Goal: Task Accomplishment & Management: Use online tool/utility

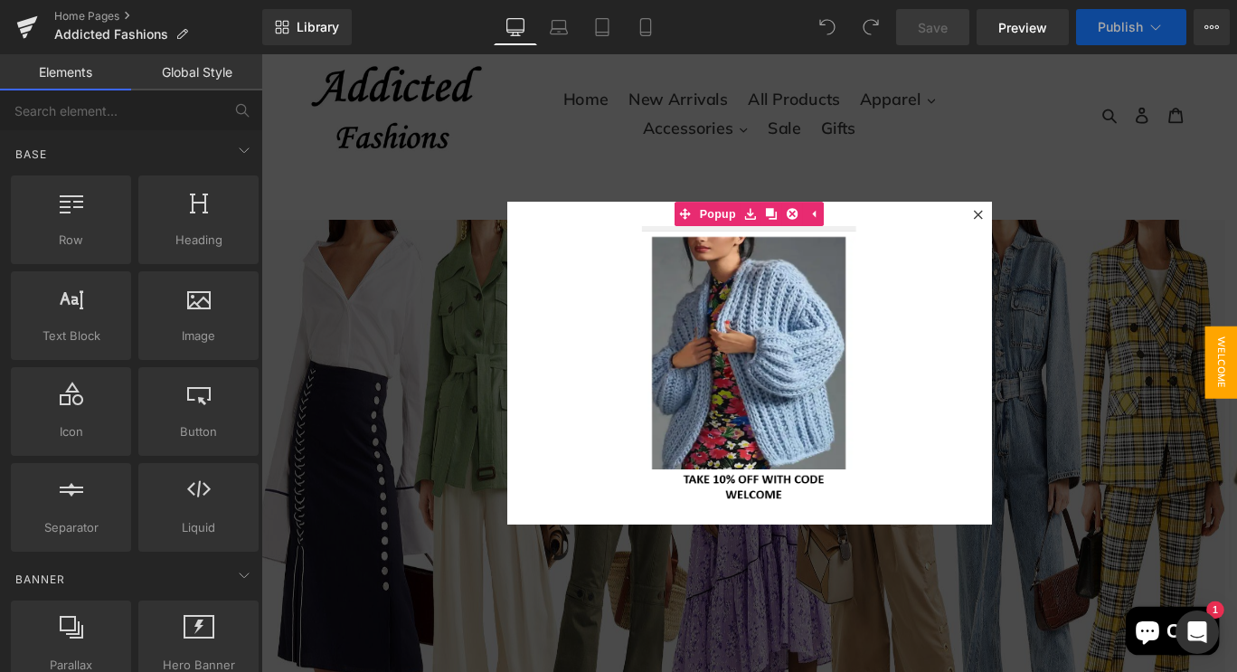
click at [727, 159] on div at bounding box center [808, 400] width 1095 height 693
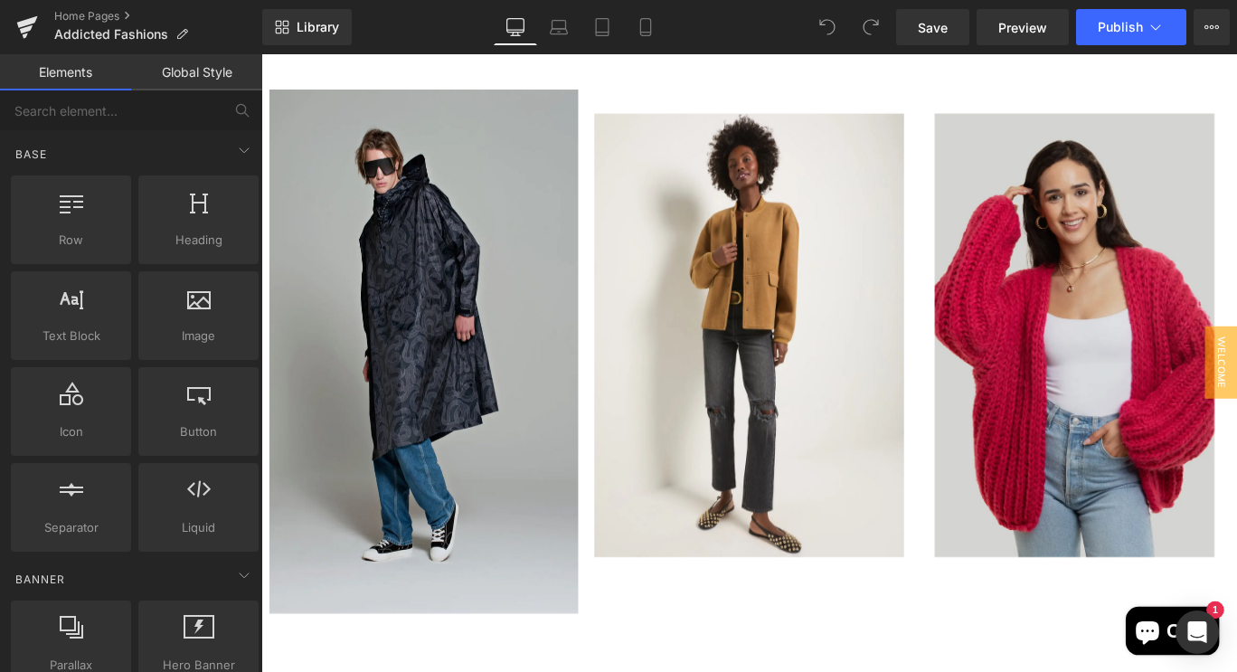
scroll to position [2335, 0]
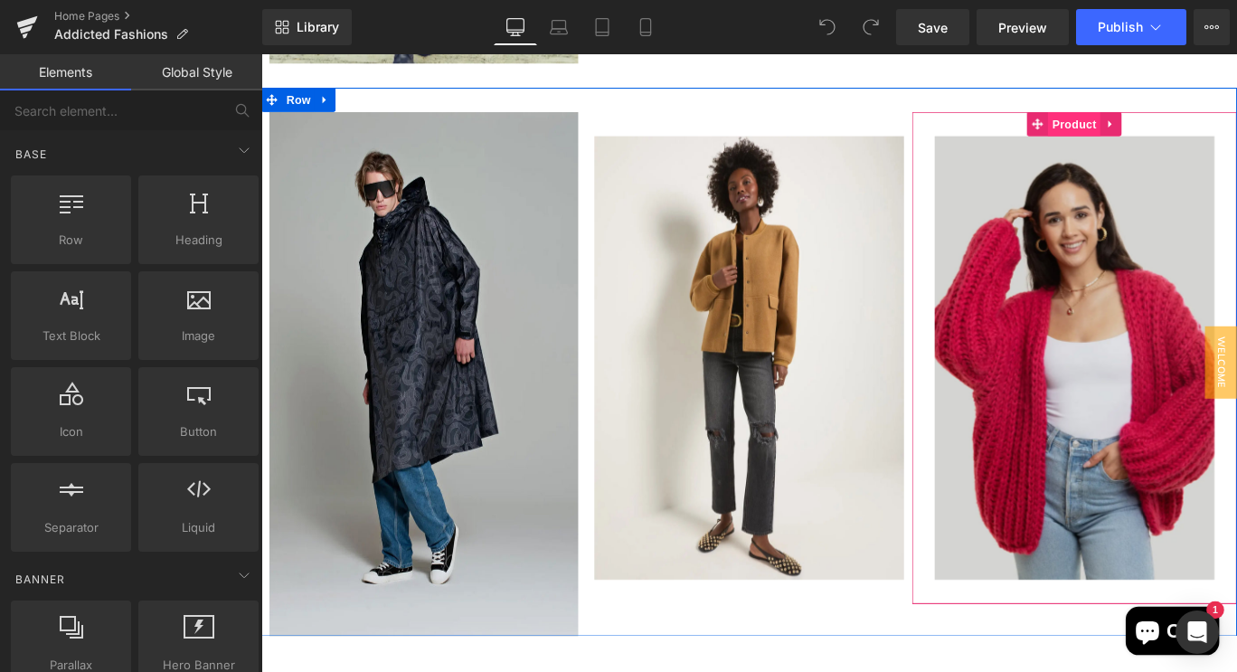
click at [1171, 126] on span "Product" at bounding box center [1173, 132] width 59 height 27
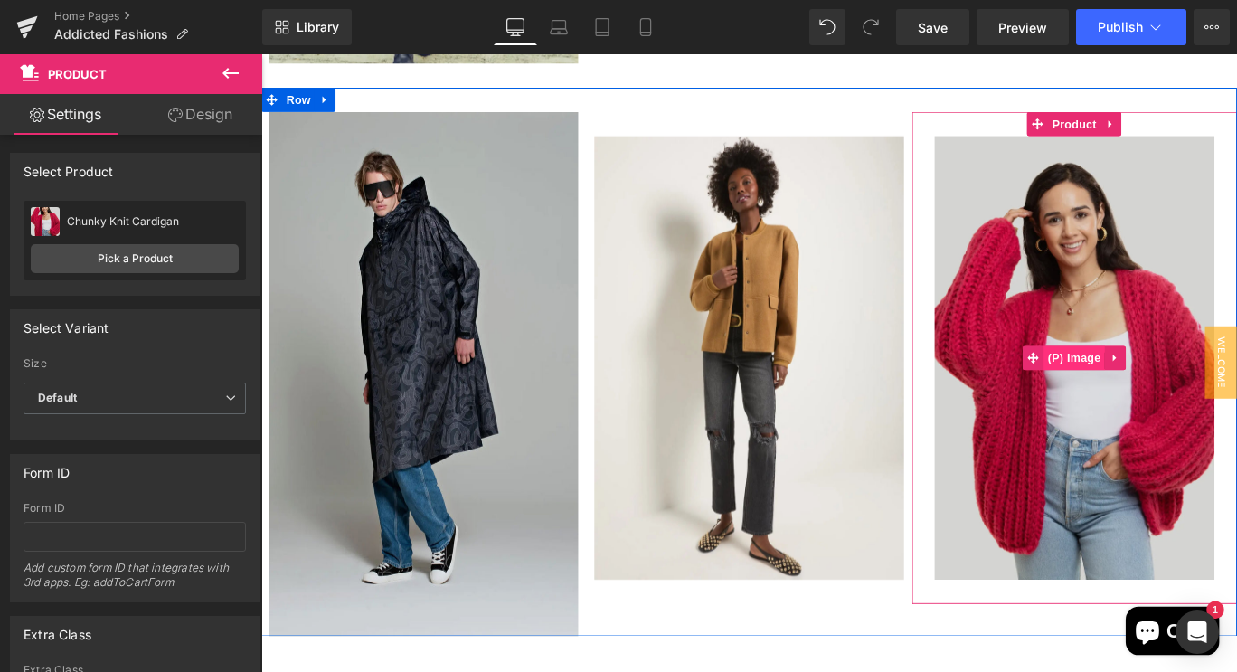
click at [1175, 399] on span "(P) Image" at bounding box center [1173, 395] width 69 height 27
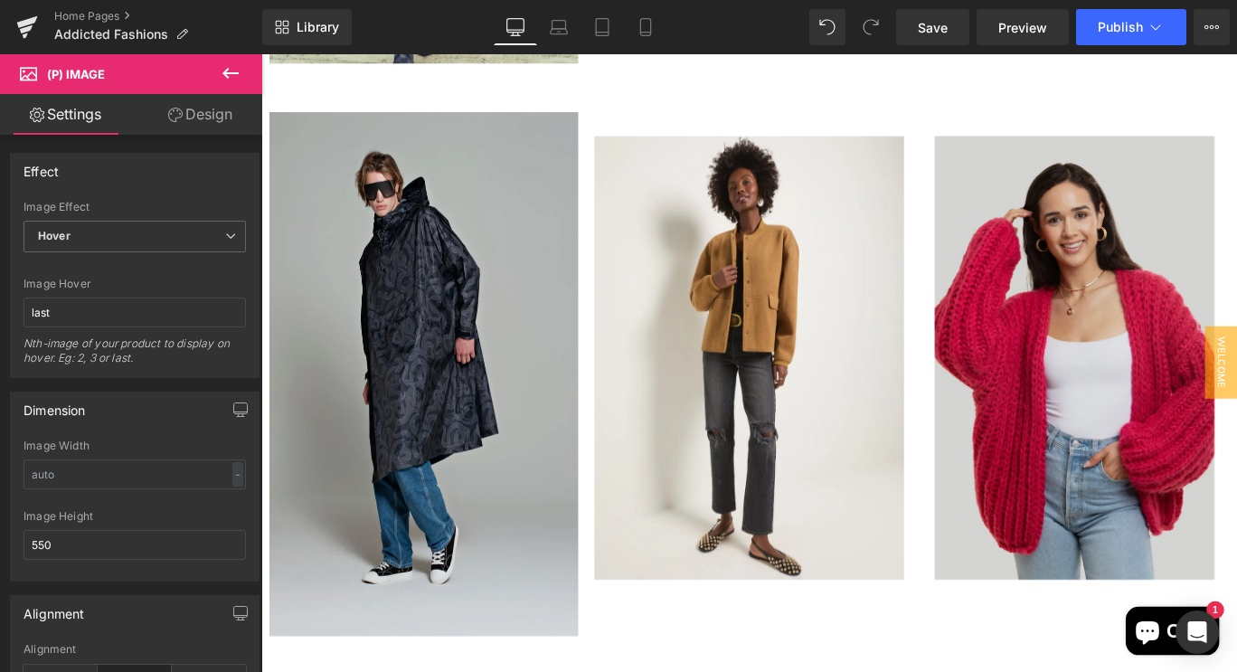
click at [234, 75] on icon at bounding box center [231, 73] width 22 height 22
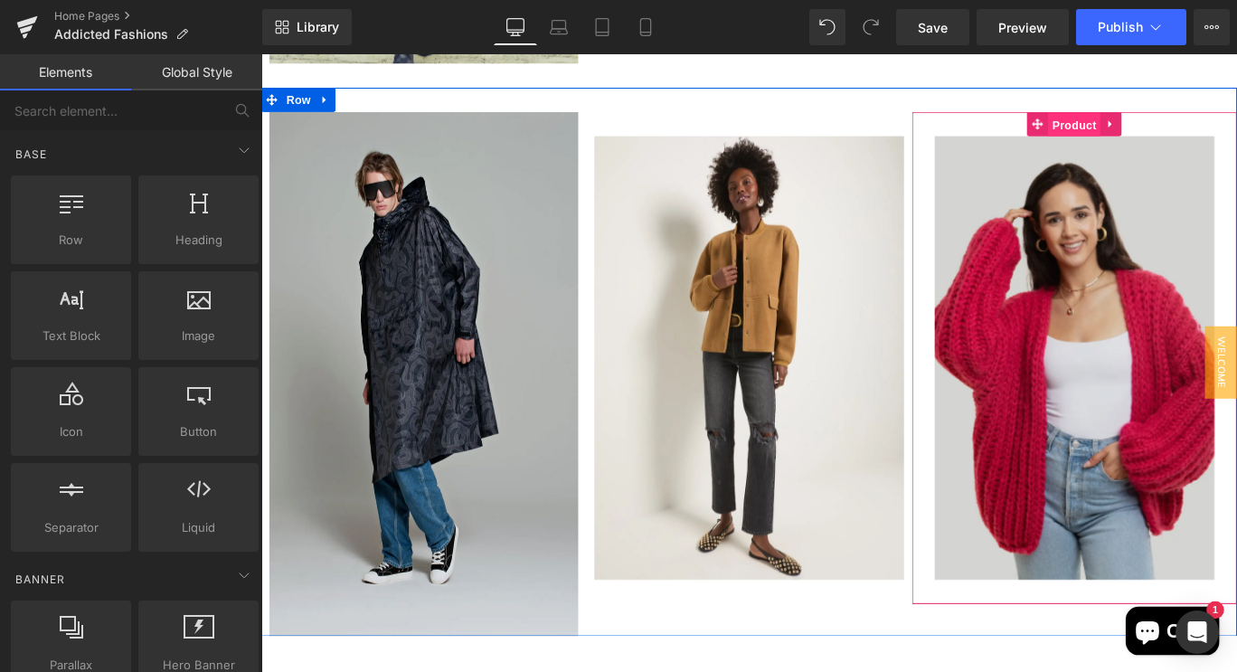
click at [1161, 124] on span "Product" at bounding box center [1173, 133] width 59 height 27
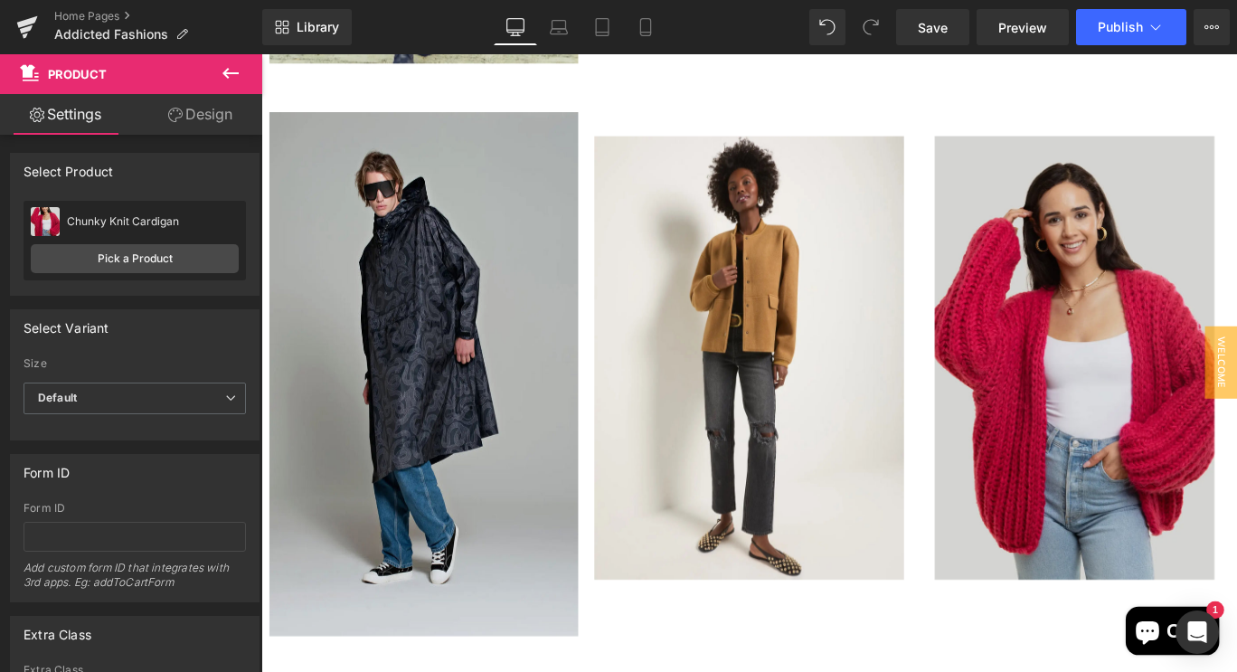
click at [197, 69] on span "Product" at bounding box center [108, 74] width 181 height 40
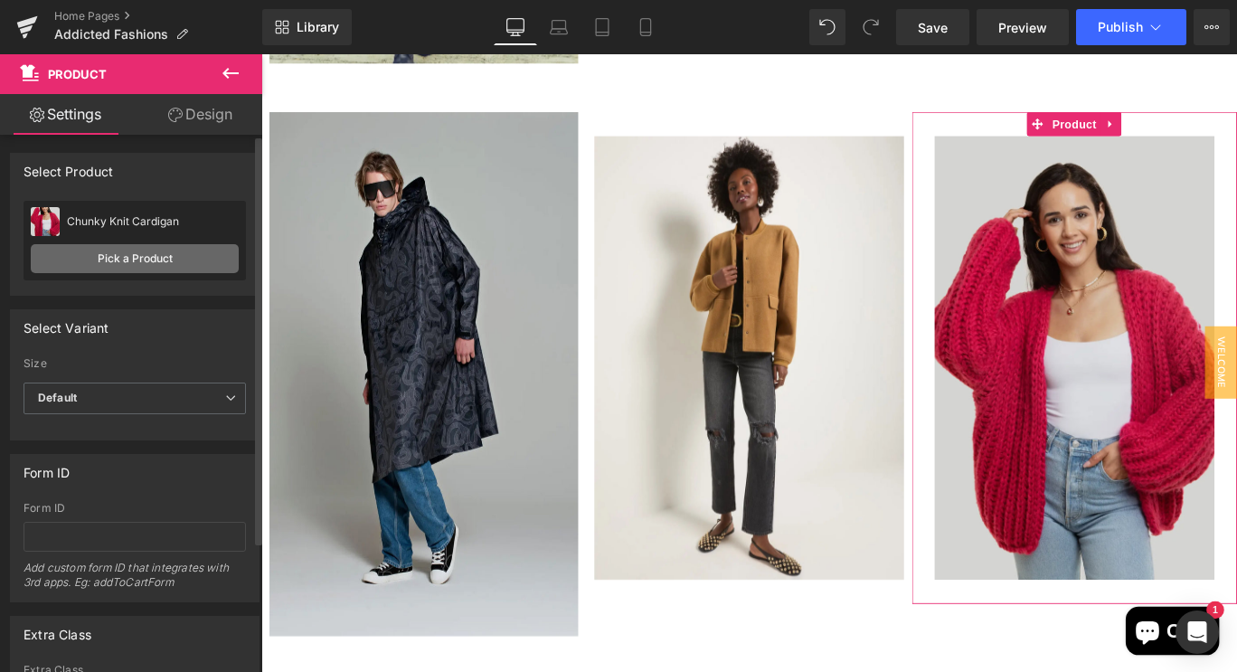
click at [147, 251] on link "Pick a Product" at bounding box center [135, 258] width 208 height 29
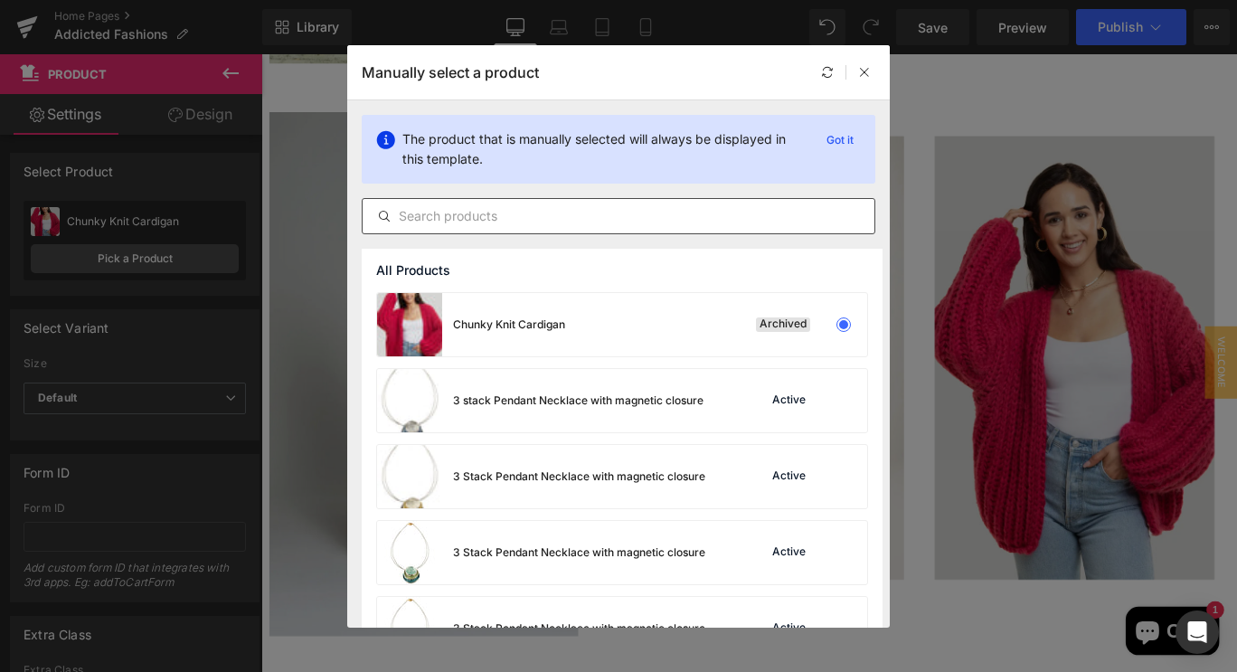
click at [470, 216] on input "text" at bounding box center [619, 216] width 512 height 22
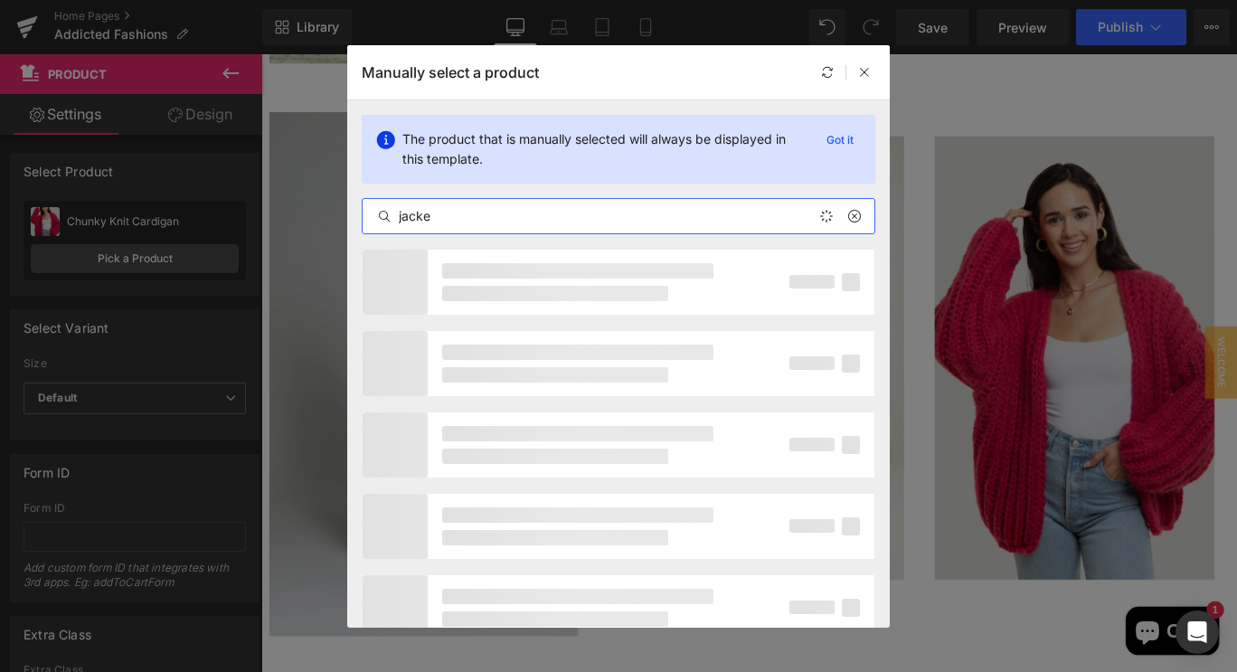
type input "jacket"
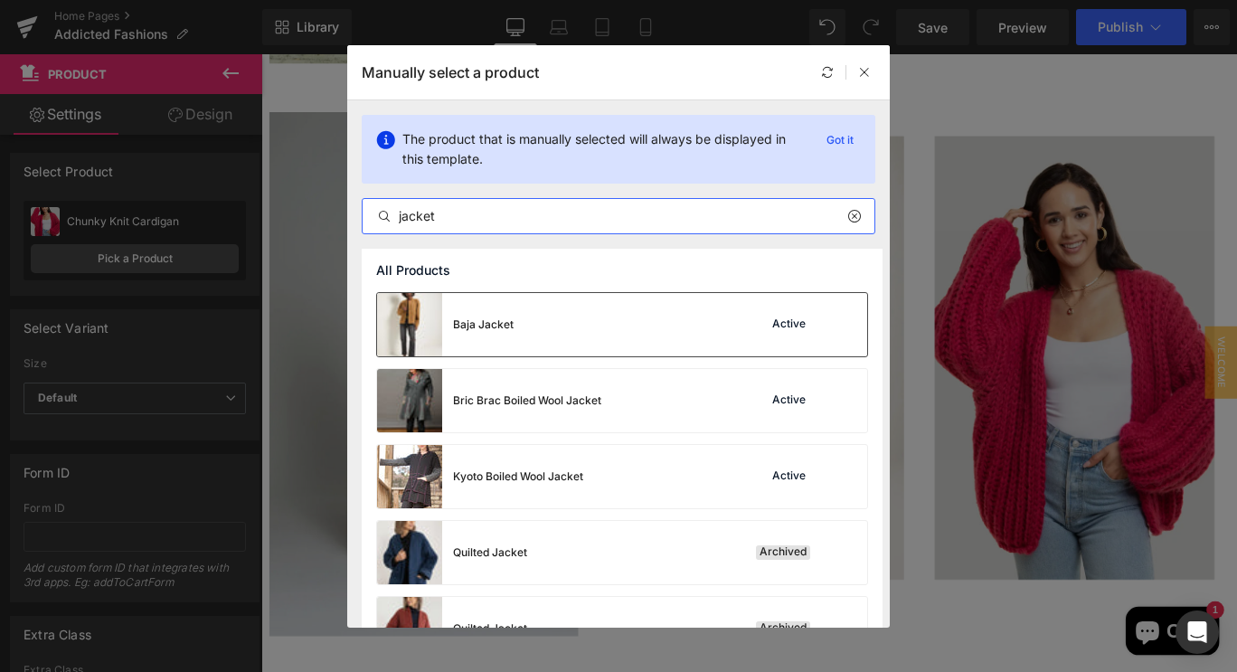
click at [435, 325] on img at bounding box center [409, 324] width 65 height 63
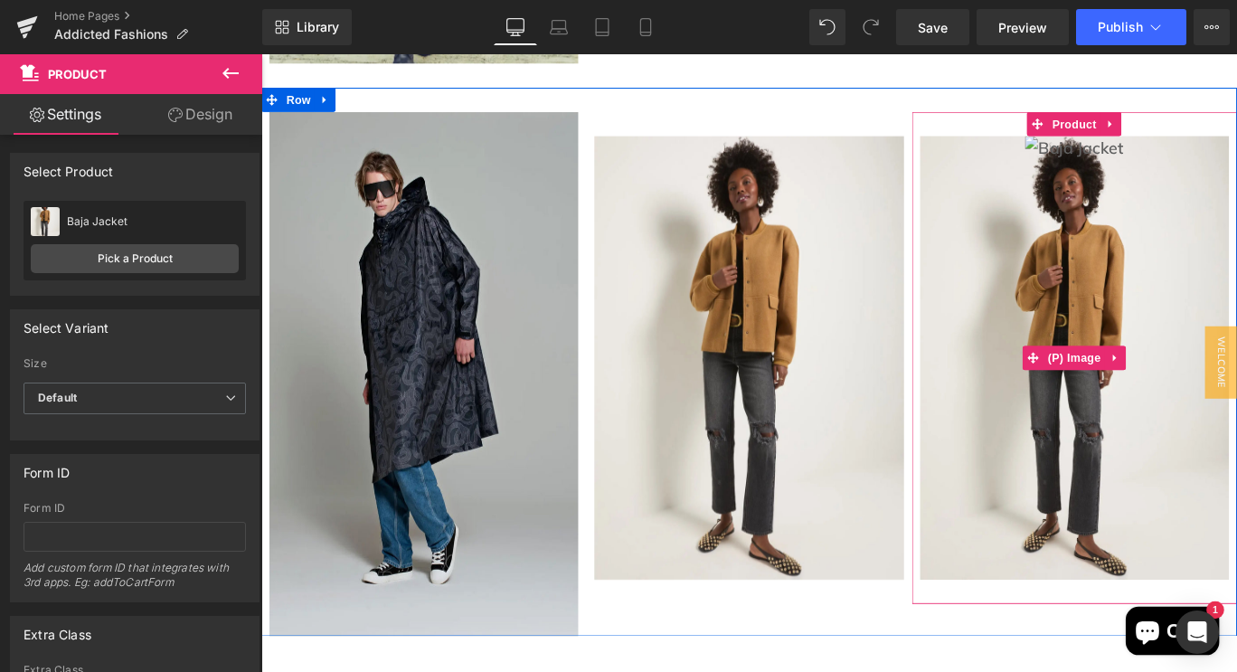
click at [1190, 360] on img at bounding box center [1173, 396] width 110 height 498
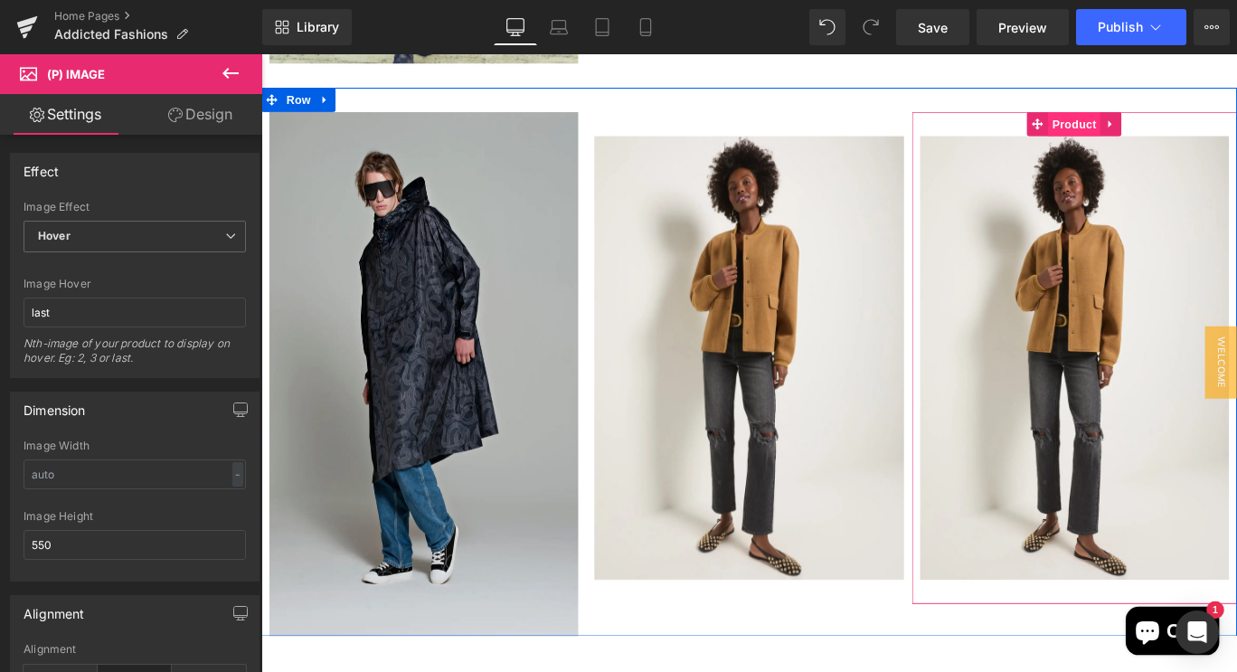
click at [1144, 135] on span "Product" at bounding box center [1173, 132] width 59 height 27
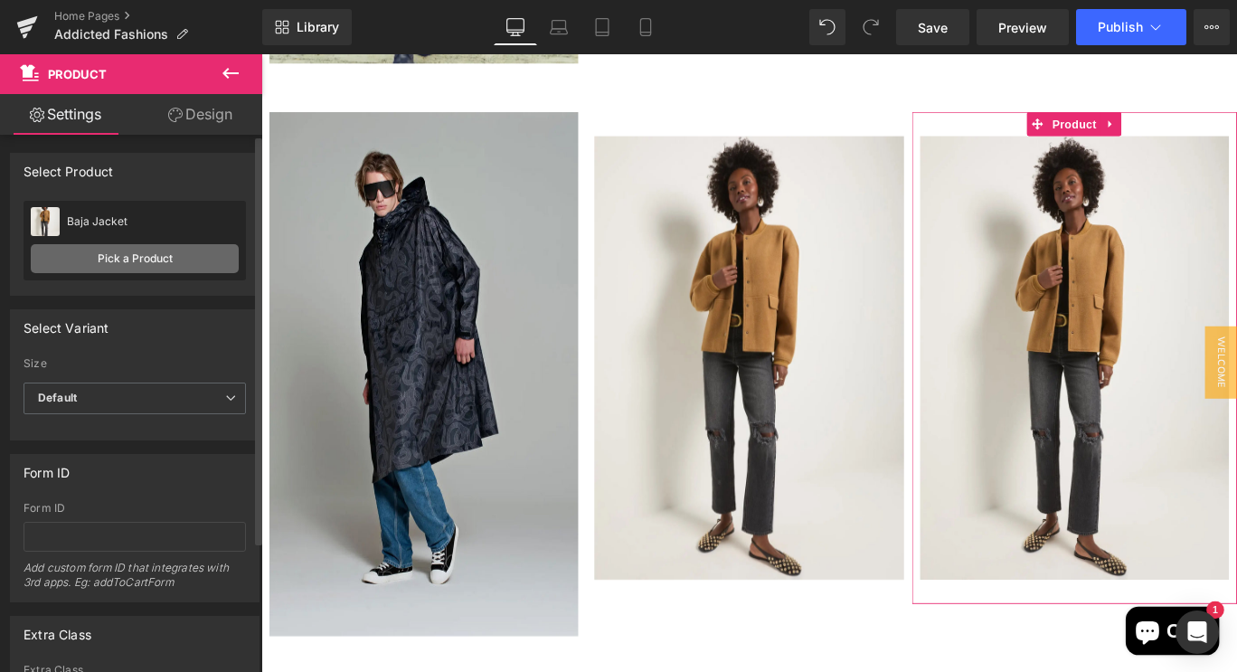
click at [117, 259] on link "Pick a Product" at bounding box center [135, 258] width 208 height 29
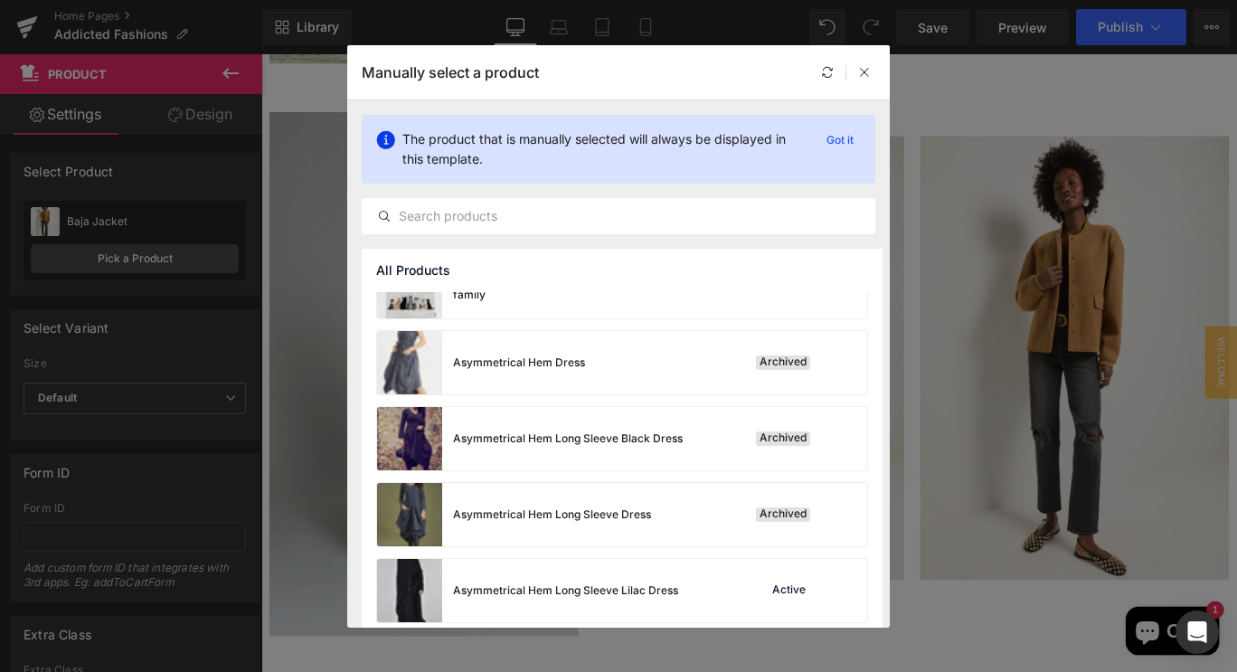
scroll to position [1029, 0]
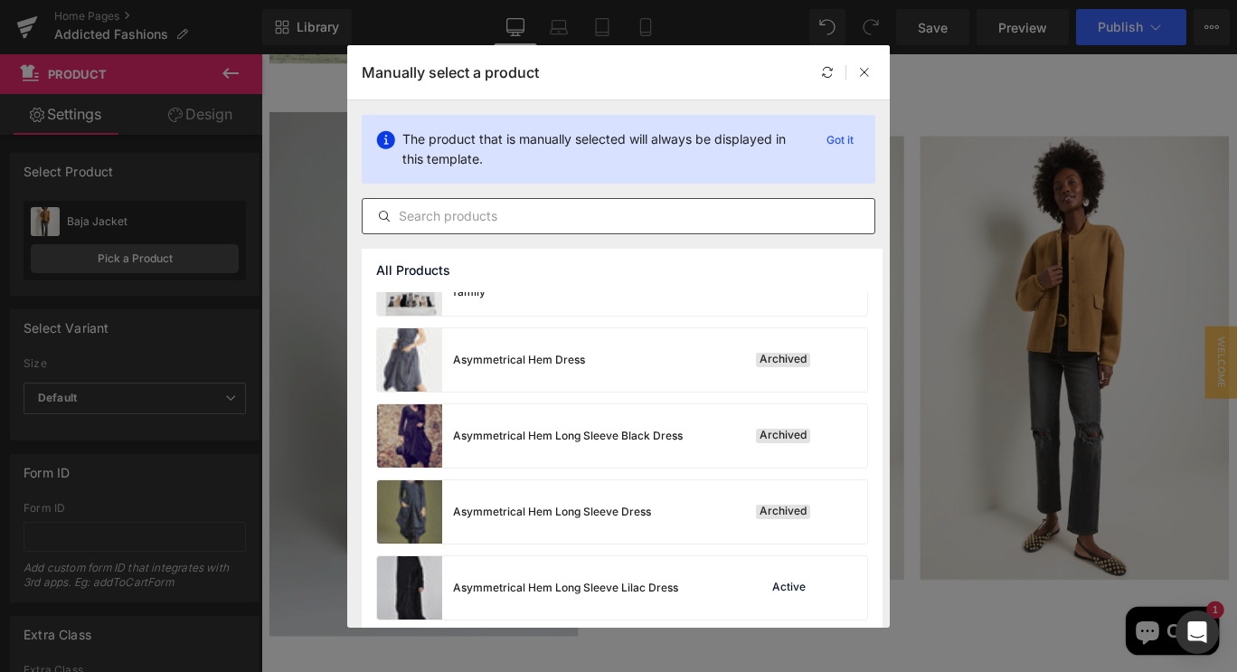
click at [422, 216] on input "text" at bounding box center [619, 216] width 512 height 22
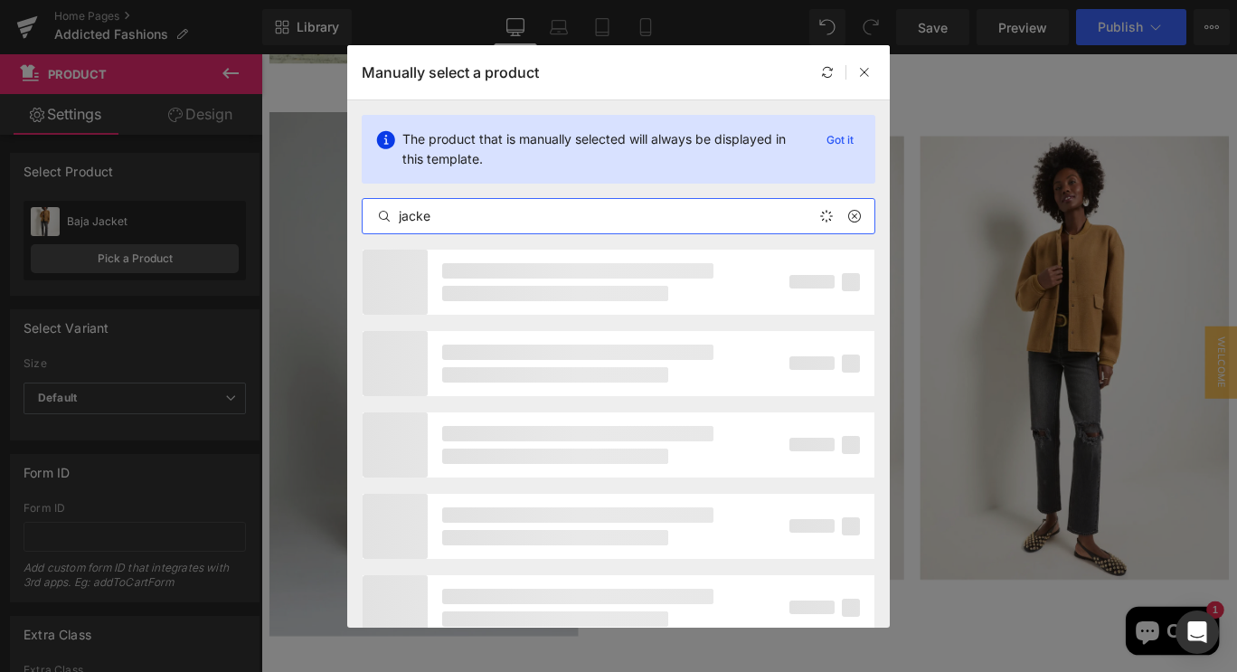
type input "jacket"
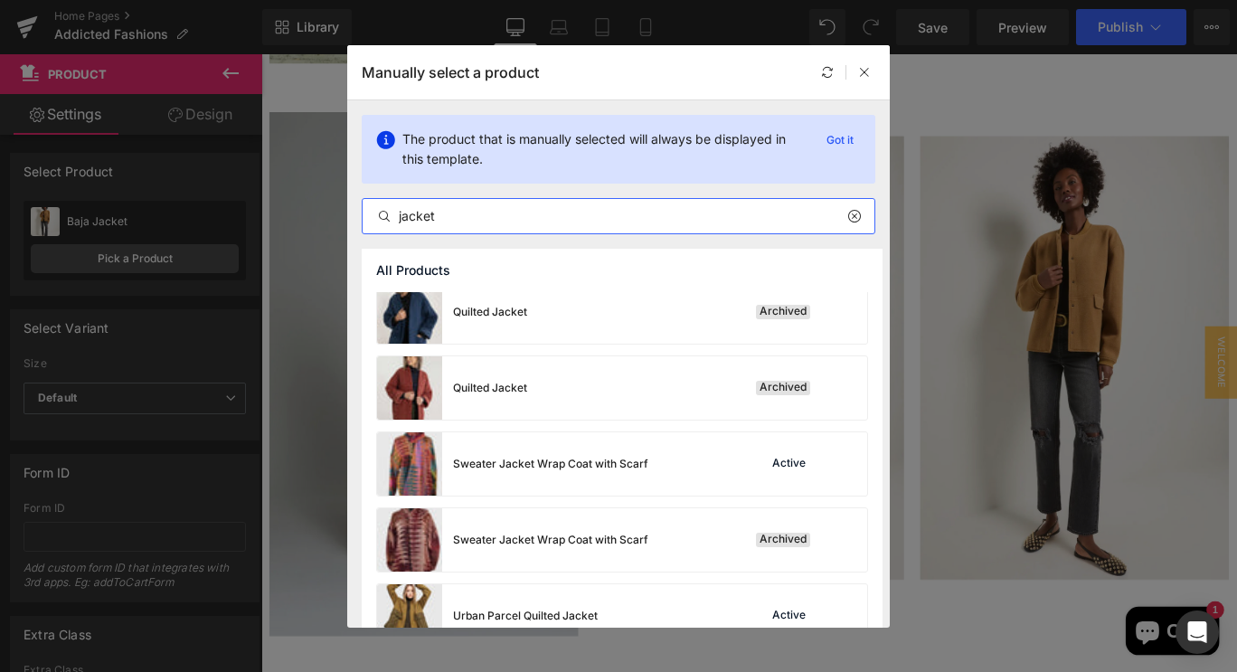
scroll to position [242, 0]
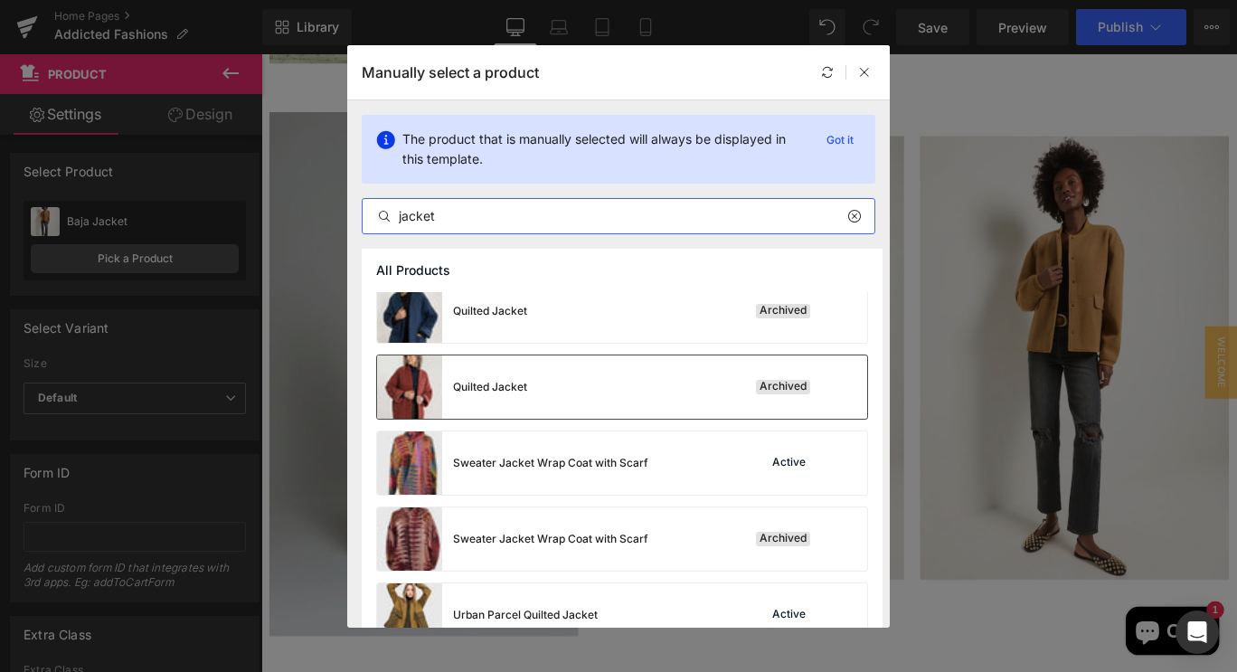
click at [412, 399] on img at bounding box center [409, 386] width 65 height 63
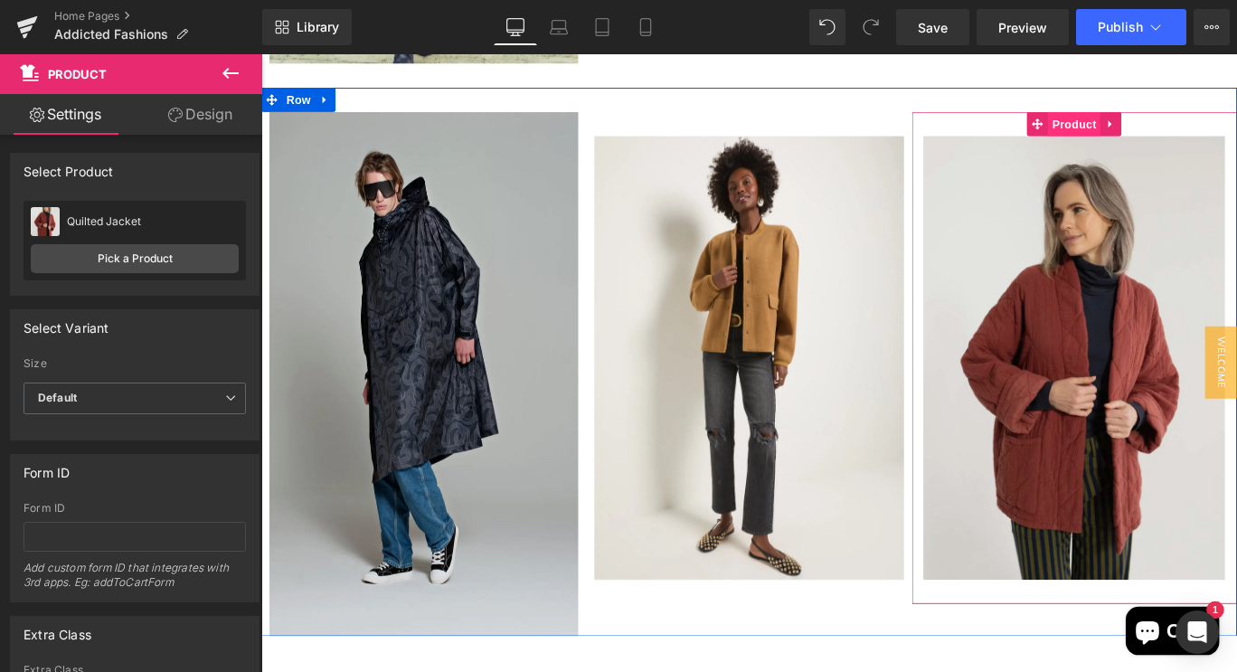
click at [1157, 126] on span "Product" at bounding box center [1173, 132] width 59 height 27
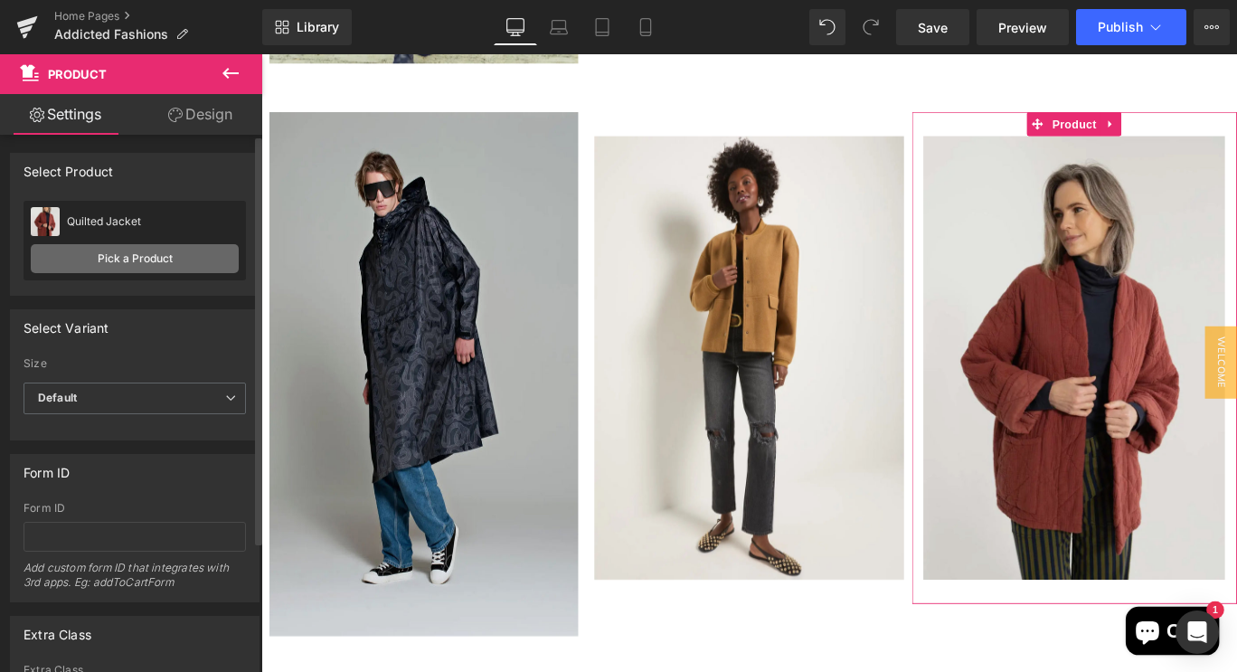
click at [168, 261] on link "Pick a Product" at bounding box center [135, 258] width 208 height 29
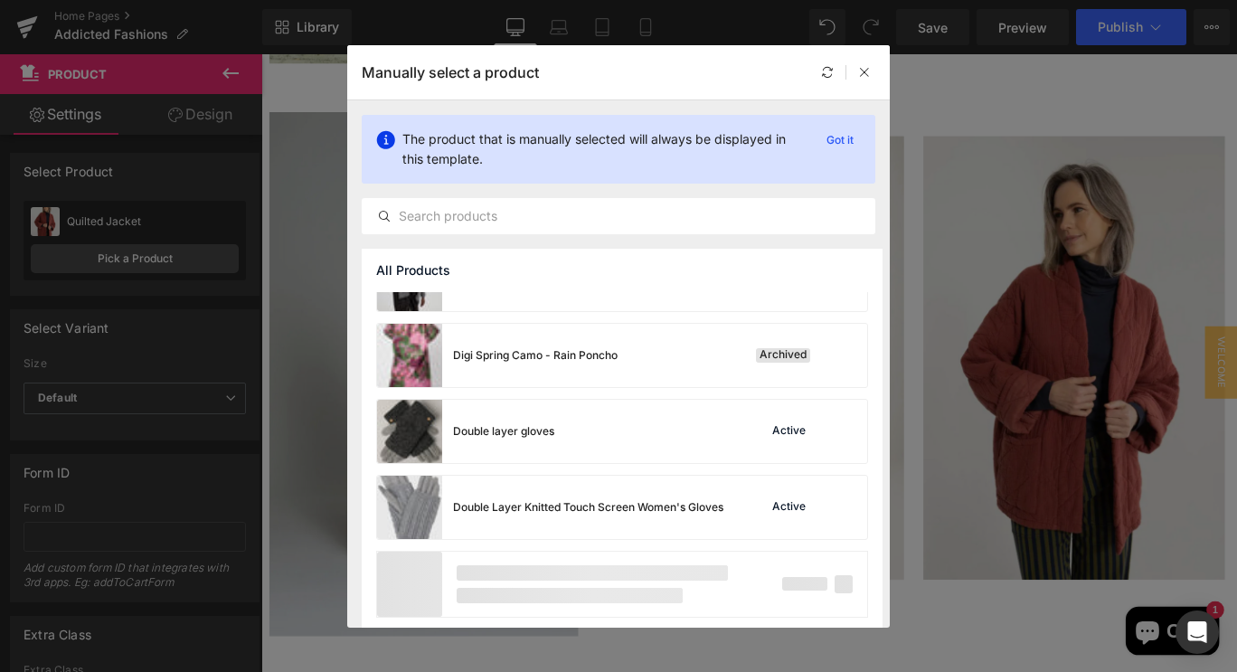
scroll to position [5901, 0]
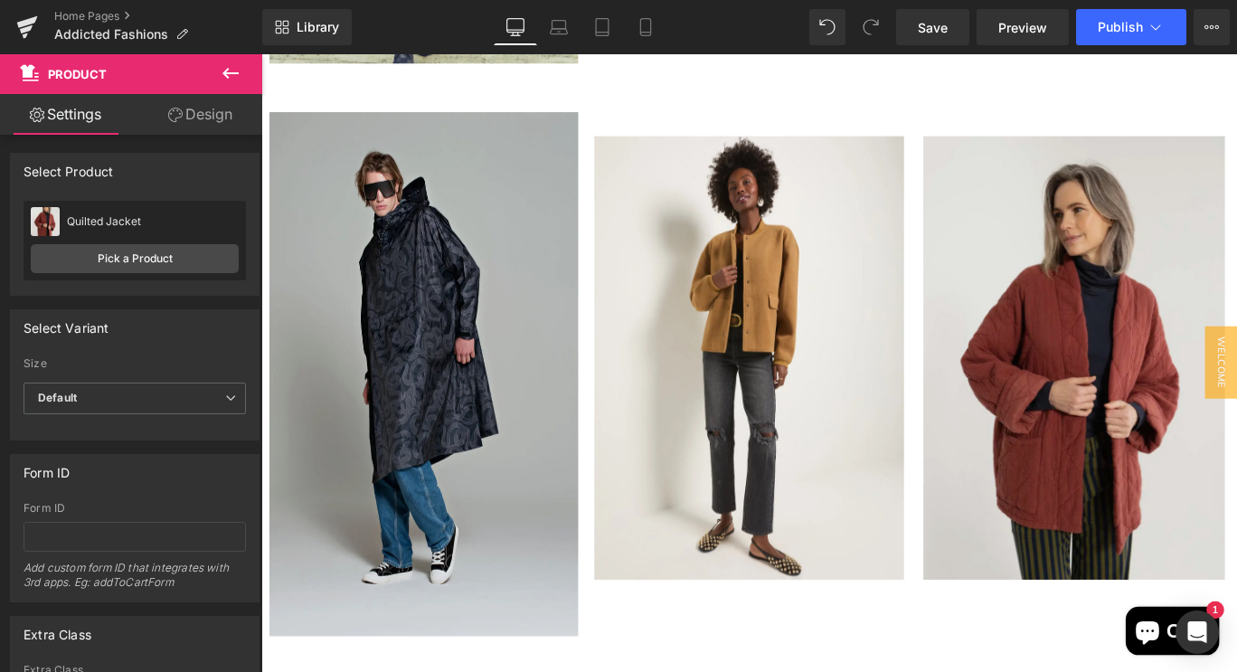
drag, startPoint x: 1277, startPoint y: 163, endPoint x: 1164, endPoint y: 71, distance: 145.9
click at [1133, 24] on span "Publish" at bounding box center [1120, 27] width 45 height 14
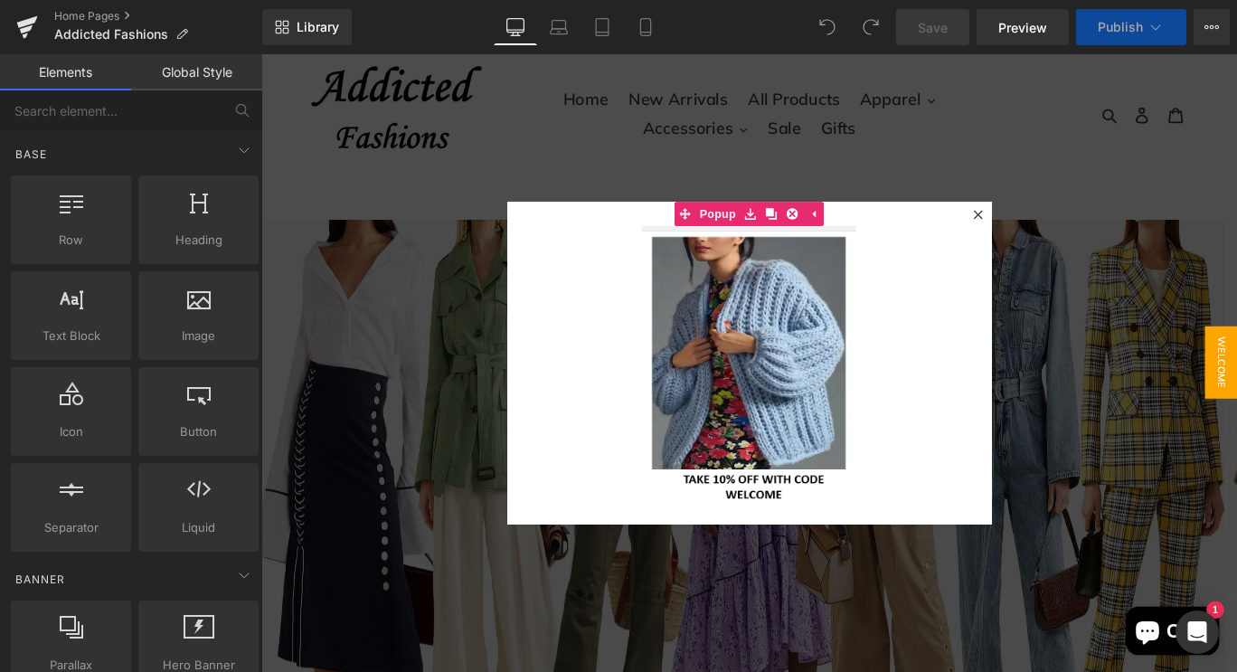
click at [1163, 194] on div at bounding box center [808, 400] width 1095 height 693
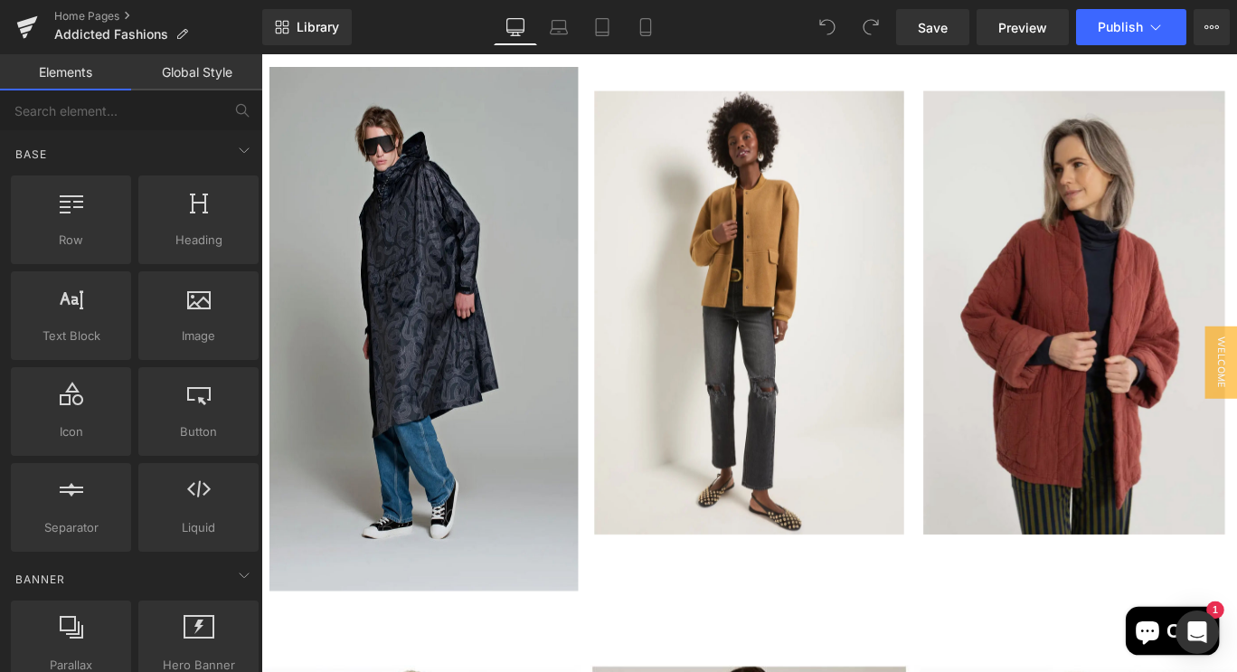
scroll to position [2321, 0]
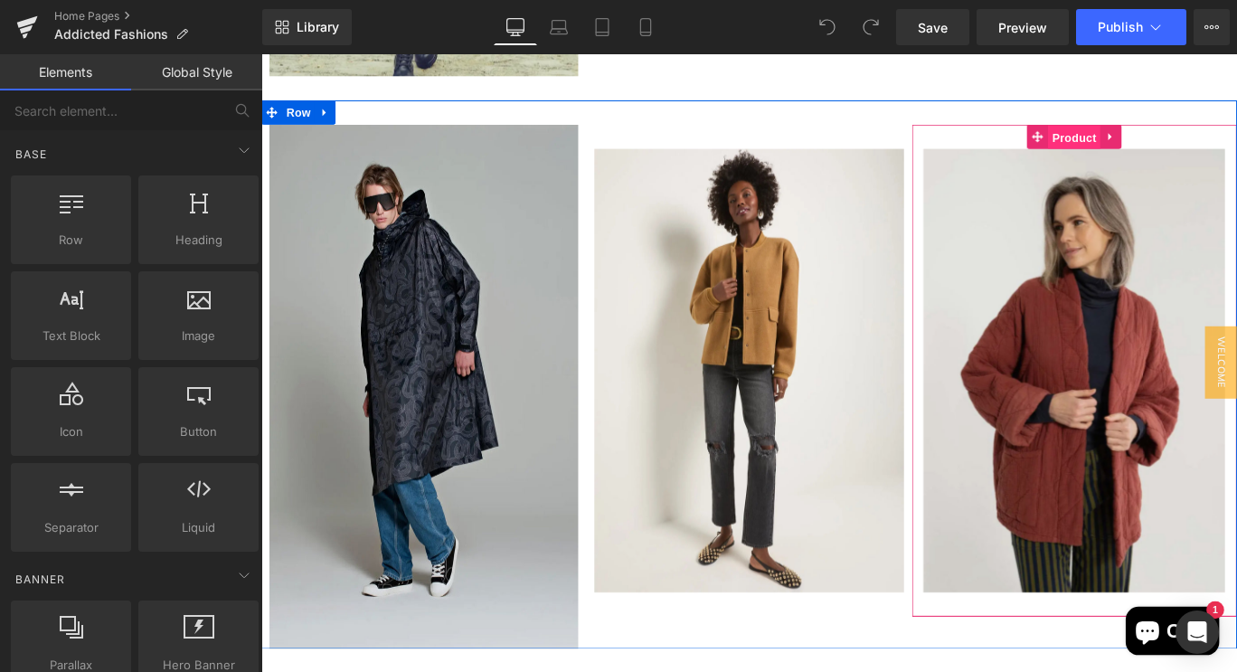
click at [1152, 138] on span "Product" at bounding box center [1173, 147] width 59 height 27
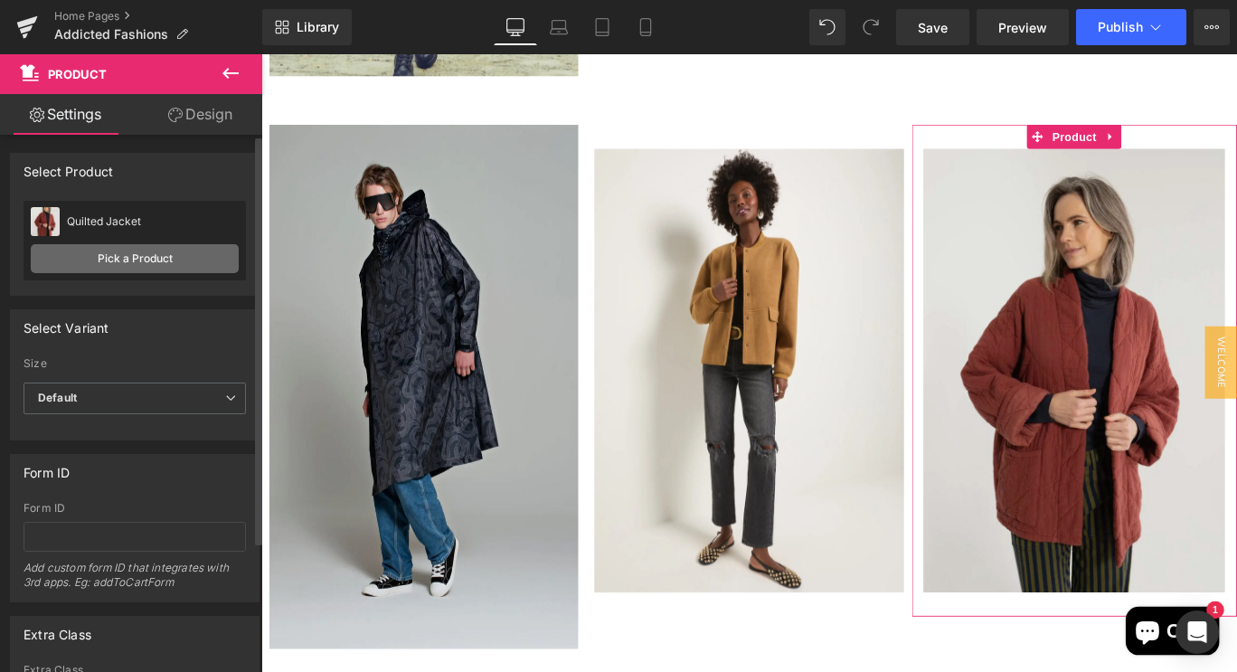
click at [113, 266] on link "Pick a Product" at bounding box center [135, 258] width 208 height 29
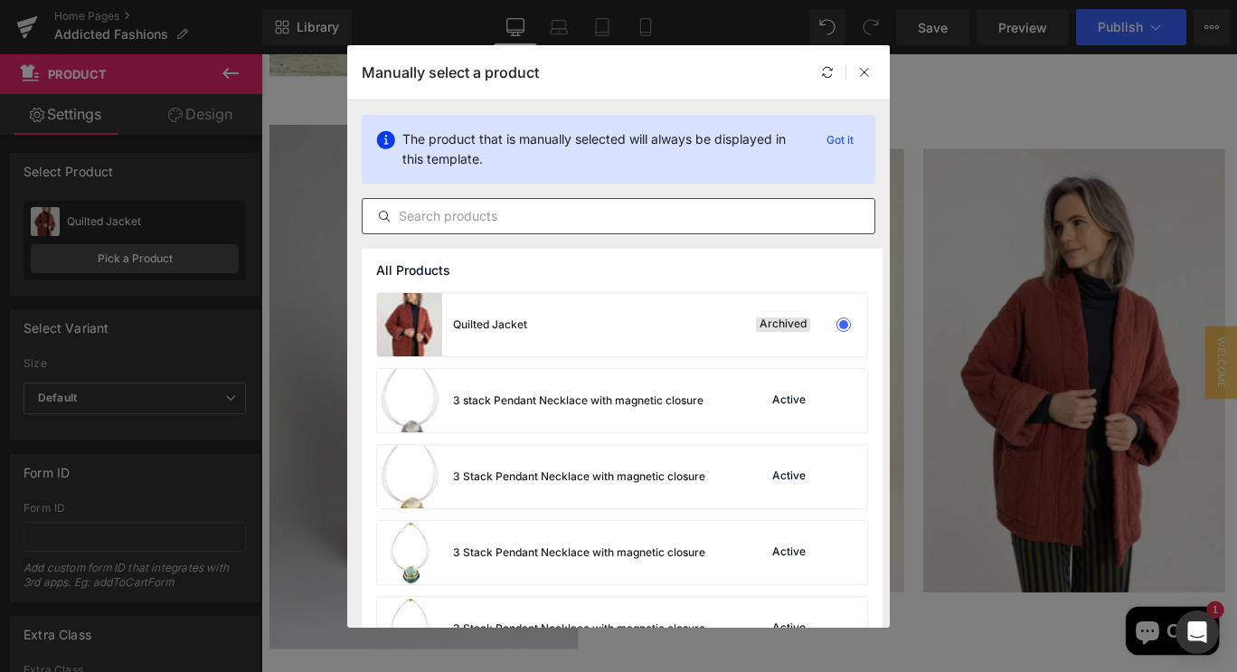
click at [403, 216] on input "text" at bounding box center [619, 216] width 512 height 22
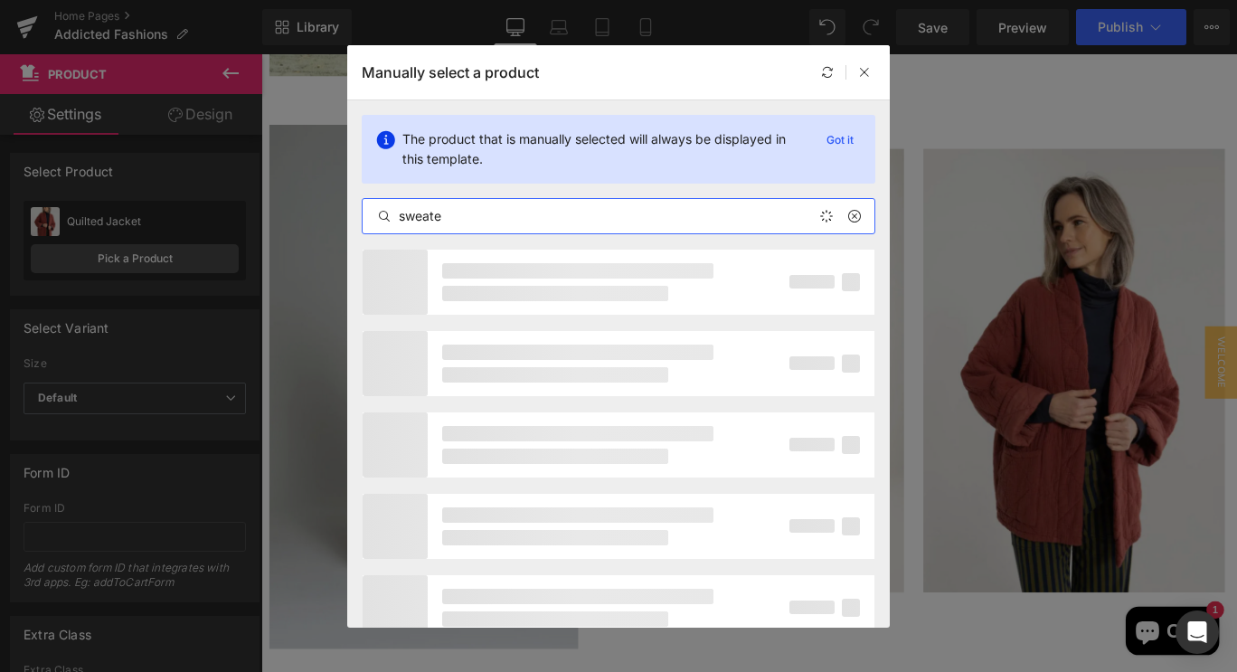
type input "sweater"
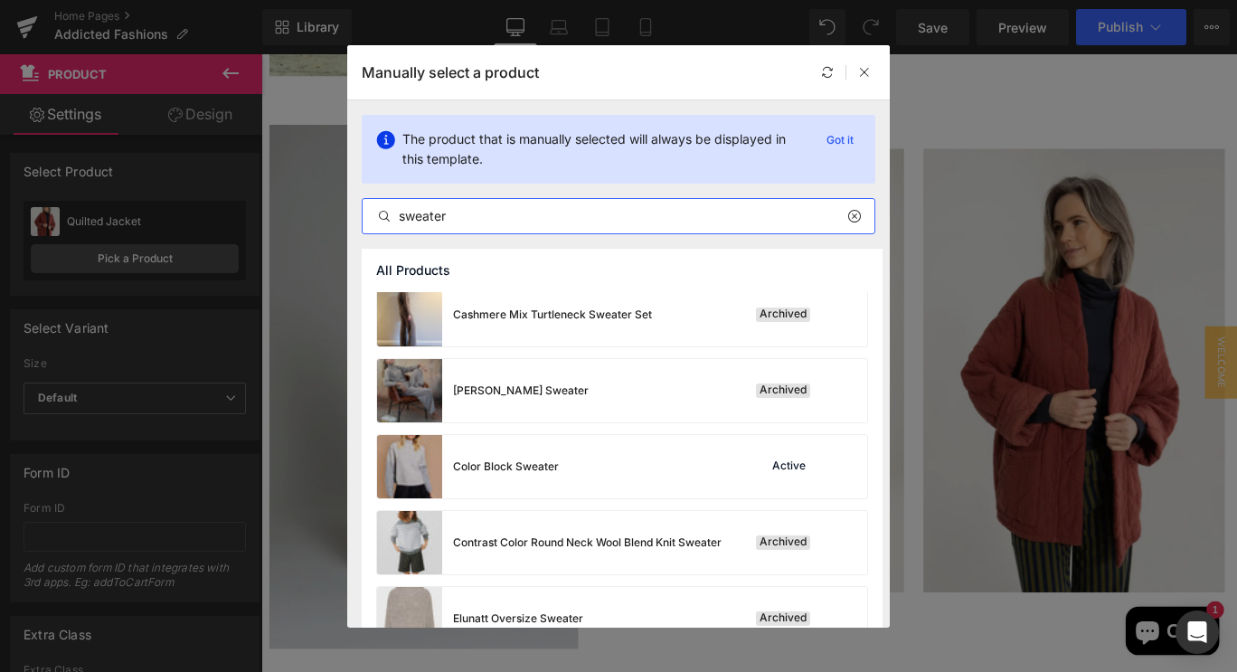
scroll to position [243, 0]
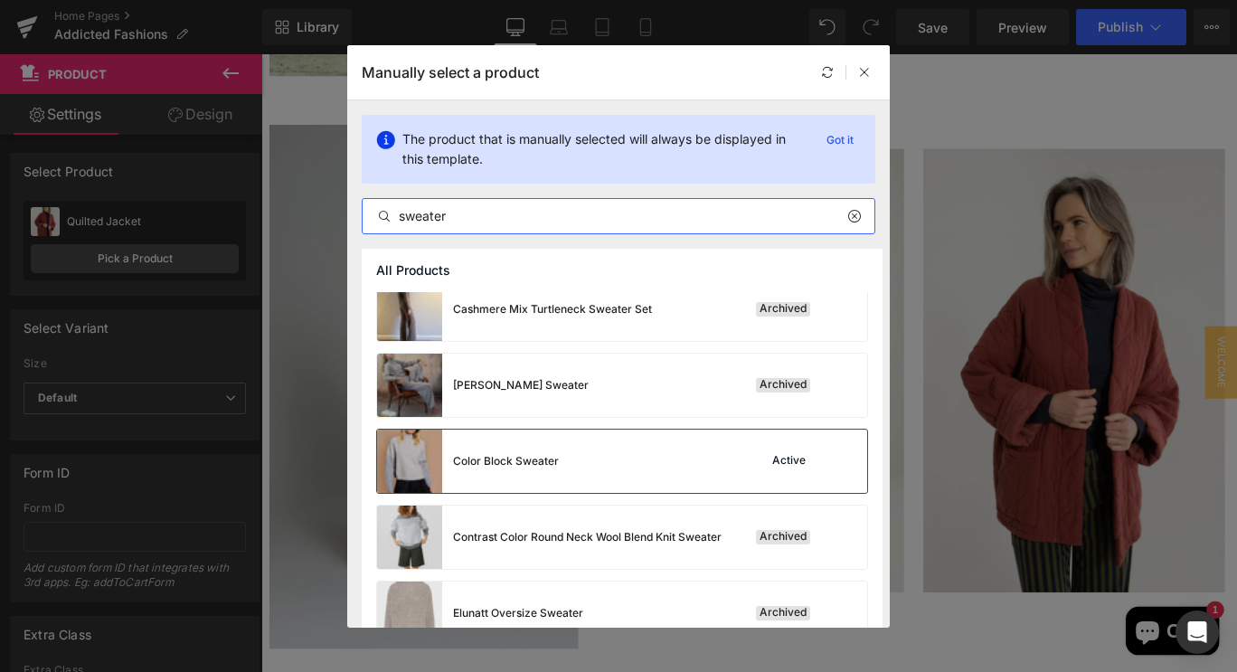
click at [402, 477] on img at bounding box center [409, 461] width 65 height 63
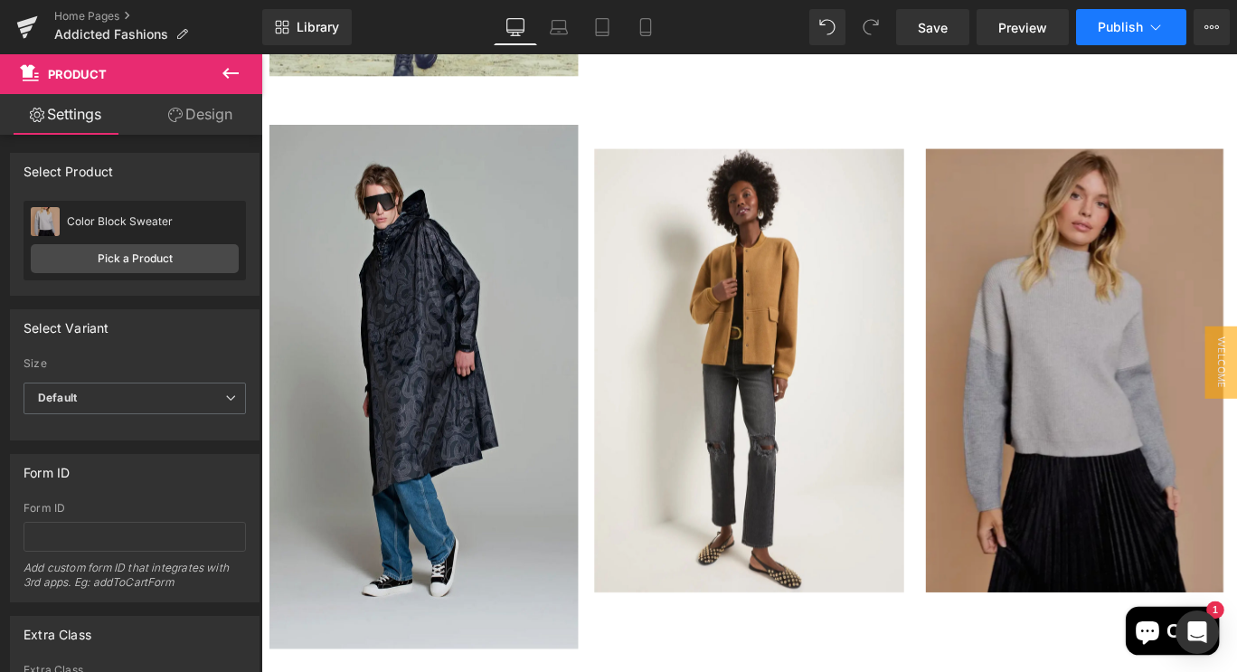
click at [1133, 26] on span "Publish" at bounding box center [1120, 27] width 45 height 14
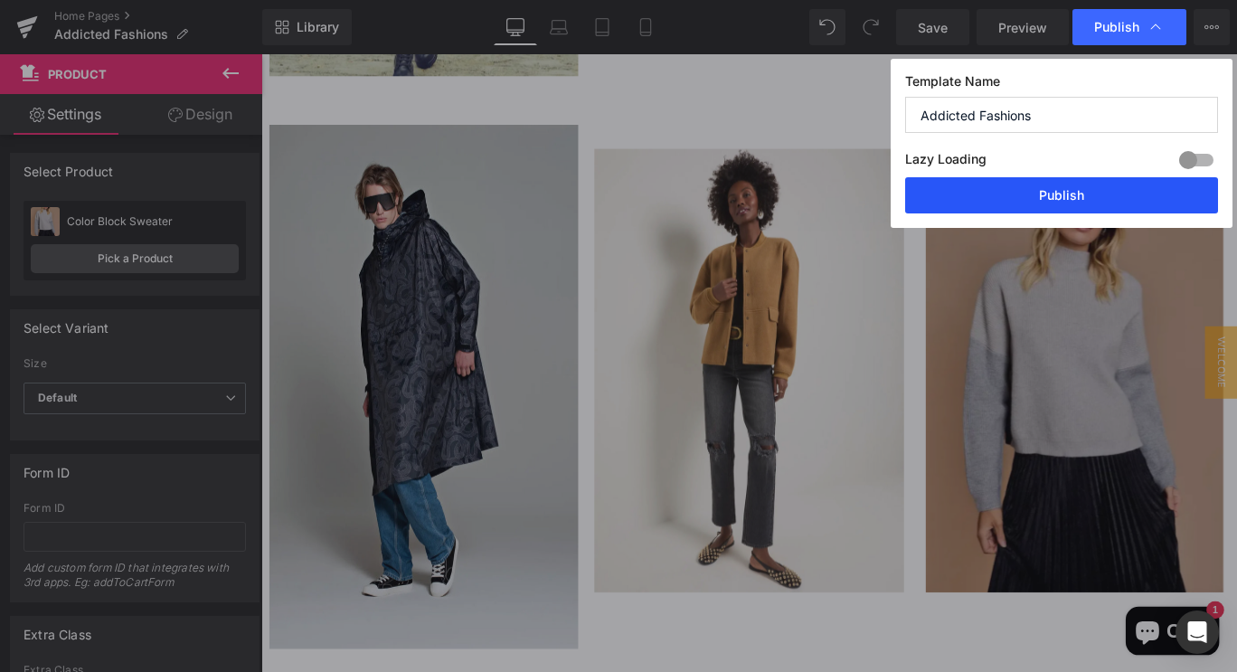
click at [1048, 191] on button "Publish" at bounding box center [1061, 195] width 313 height 36
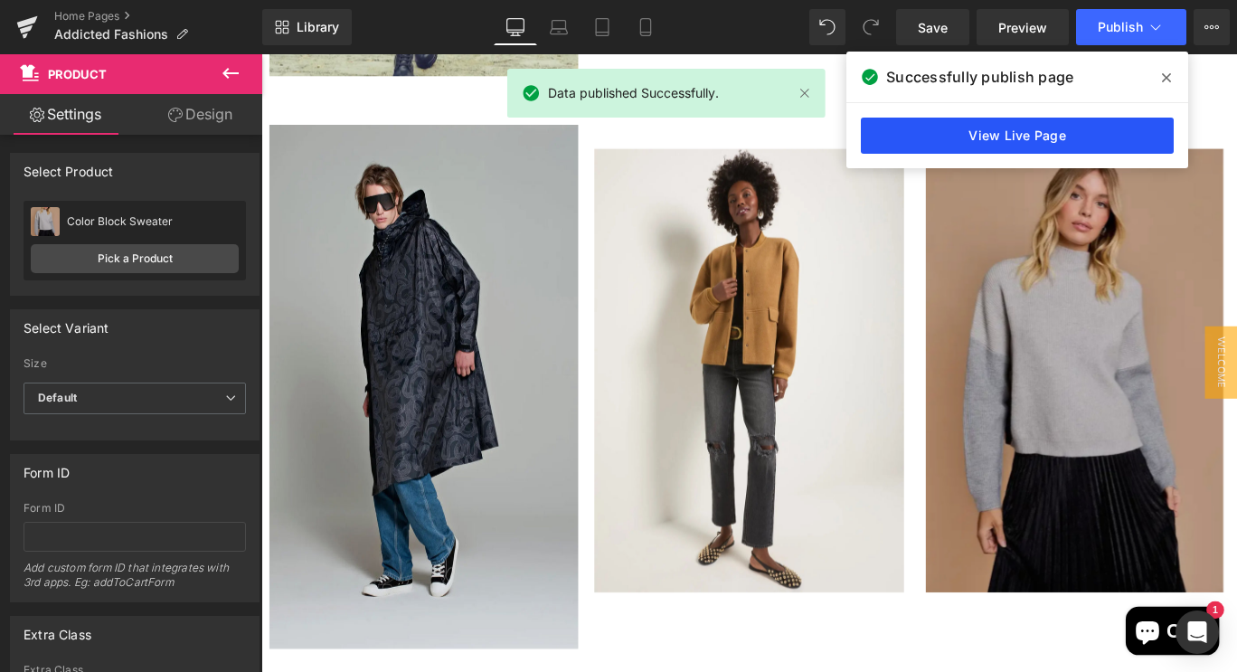
click at [957, 137] on link "View Live Page" at bounding box center [1017, 136] width 313 height 36
